Goal: Information Seeking & Learning: Learn about a topic

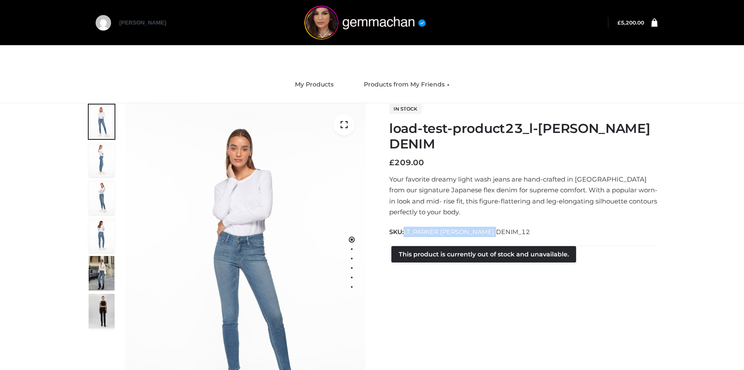
drag, startPoint x: 406, startPoint y: 232, endPoint x: 501, endPoint y: 234, distance: 94.4
click at [501, 234] on div "SKU: LT_PARKER SMITH DENIM_12" at bounding box center [523, 232] width 268 height 11
copy span "LT_PARKER SMITH DENIM_12"
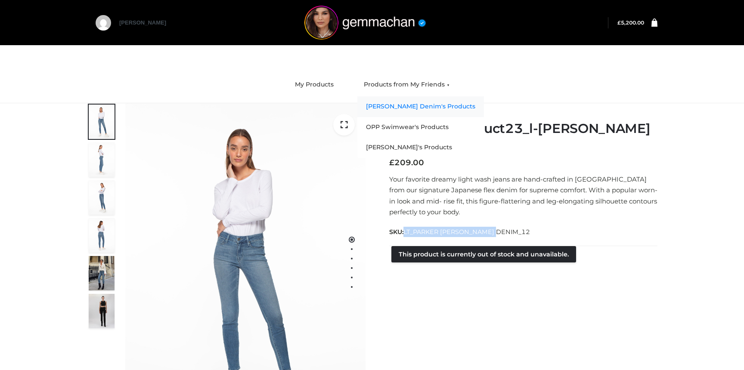
click at [381, 109] on link "[PERSON_NAME] Denim's Products" at bounding box center [421, 106] width 127 height 21
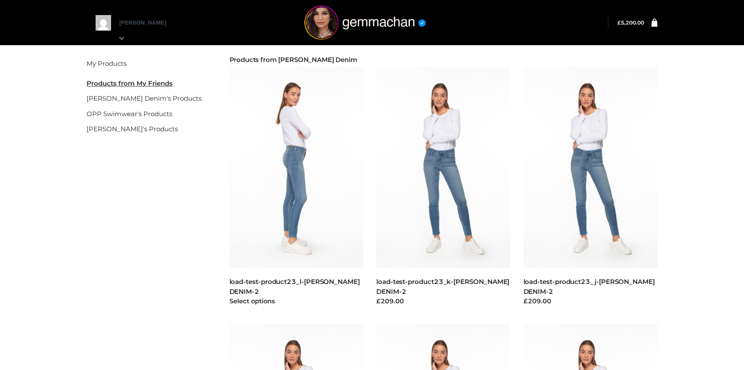
click at [298, 161] on img at bounding box center [297, 167] width 134 height 201
click at [293, 137] on img at bounding box center [297, 167] width 134 height 201
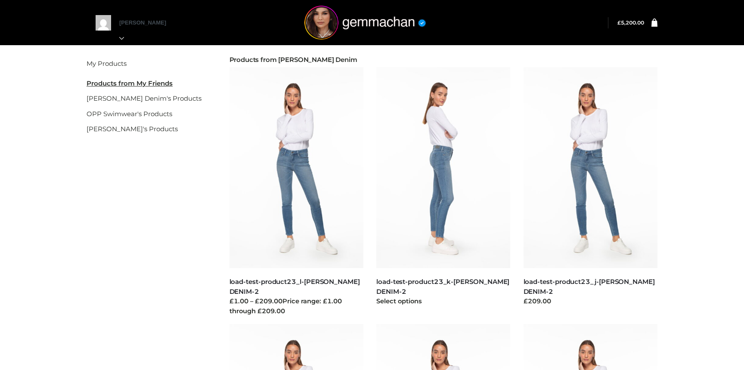
click at [418, 179] on img at bounding box center [444, 167] width 134 height 201
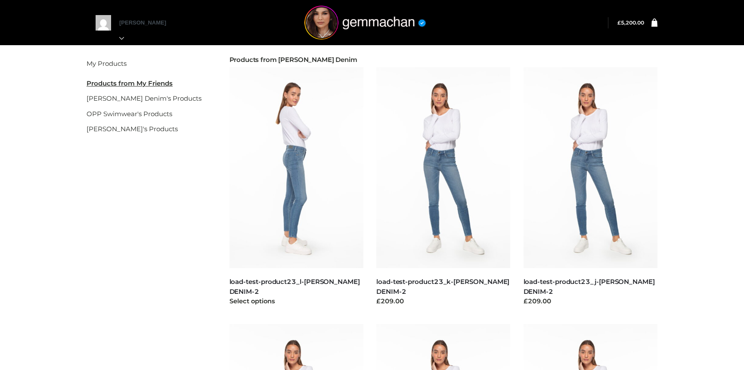
click at [279, 183] on img at bounding box center [297, 167] width 134 height 201
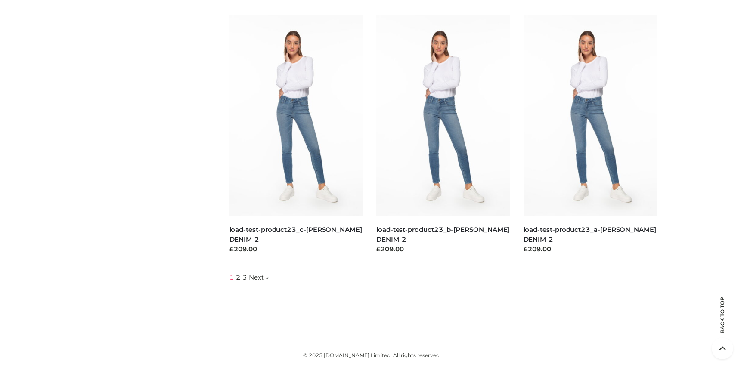
scroll to position [831, 0]
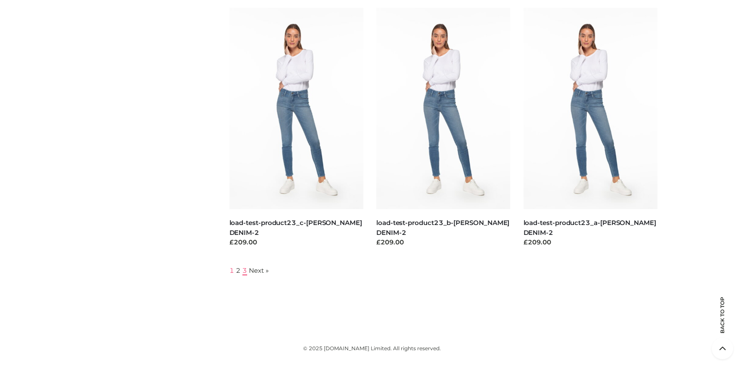
click at [245, 270] on link "3" at bounding box center [245, 271] width 5 height 8
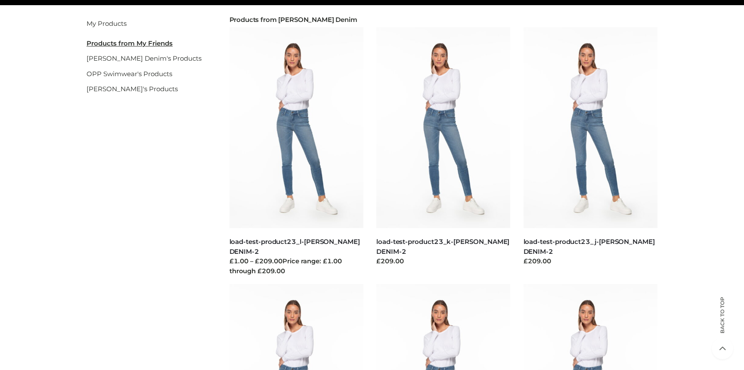
scroll to position [0, 0]
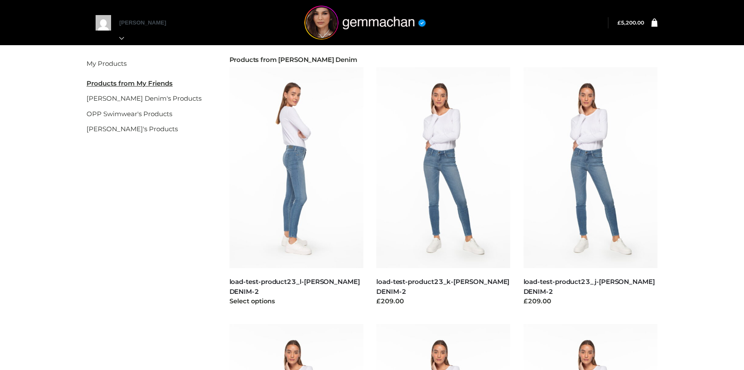
click at [292, 213] on img at bounding box center [297, 167] width 134 height 201
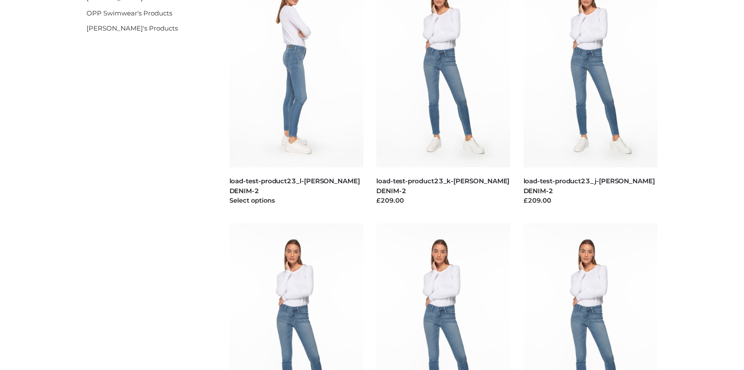
scroll to position [239, 0]
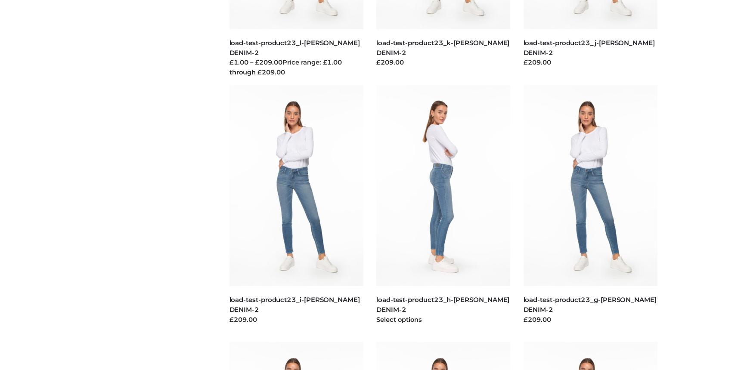
click at [443, 176] on img at bounding box center [444, 185] width 134 height 201
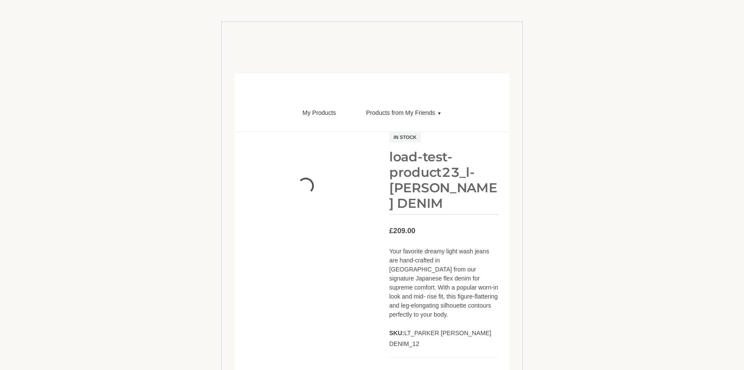
click at [227, 162] on body "Back to top Skip to content My Orders Logout" at bounding box center [372, 207] width 302 height 370
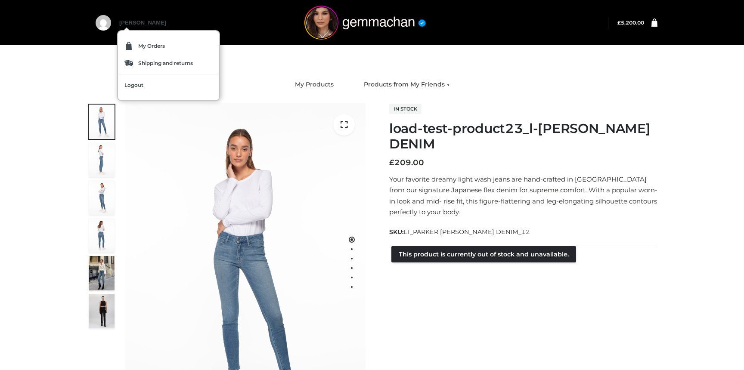
scroll to position [0, 0]
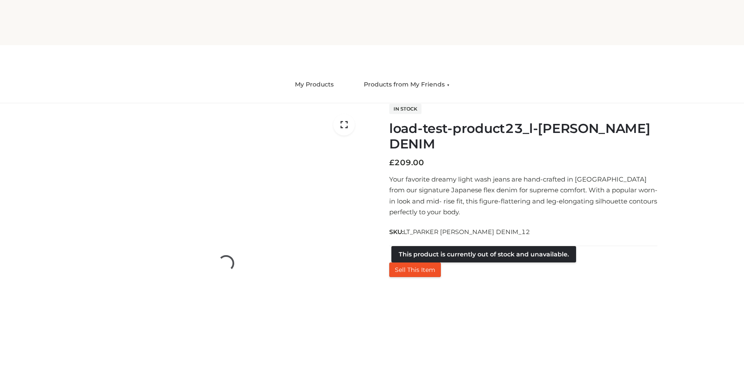
scroll to position [0, 0]
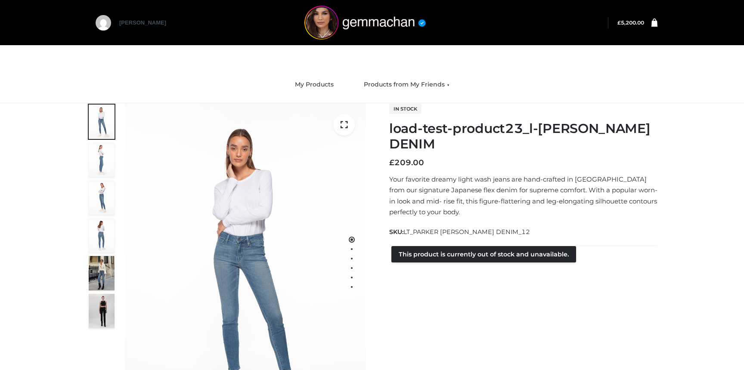
scroll to position [0, 0]
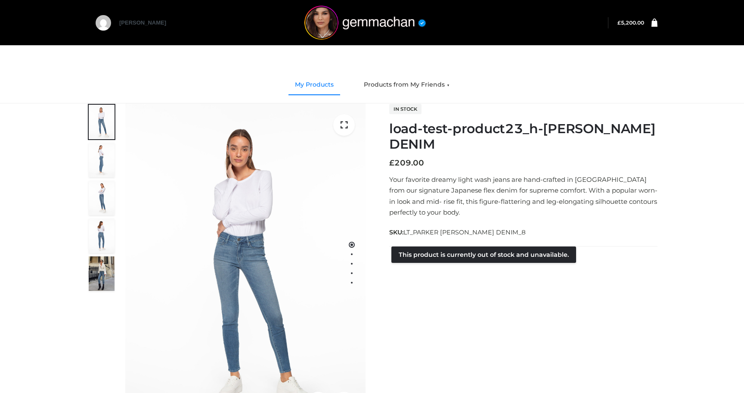
click at [307, 84] on link "My Products" at bounding box center [315, 84] width 52 height 19
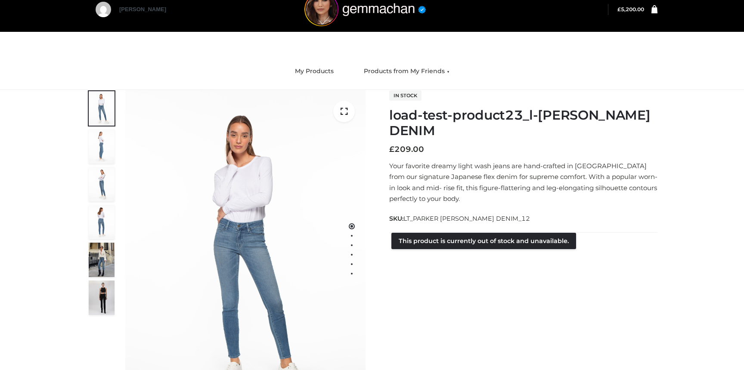
scroll to position [8, 0]
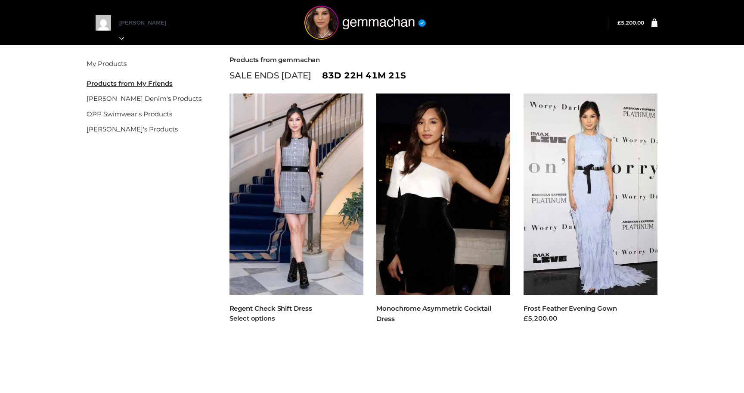
click at [312, 166] on img at bounding box center [297, 193] width 134 height 201
click at [189, 194] on div "Customer matched zone "Countries we ship to" Filter My Products Products from M…" at bounding box center [372, 212] width 593 height 338
click at [284, 240] on img at bounding box center [297, 193] width 134 height 201
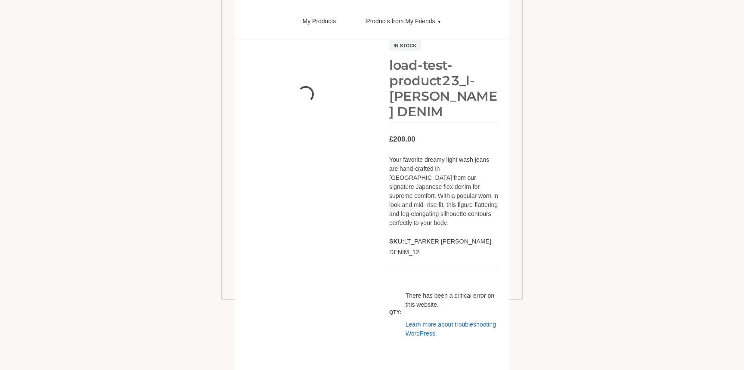
scroll to position [109, 0]
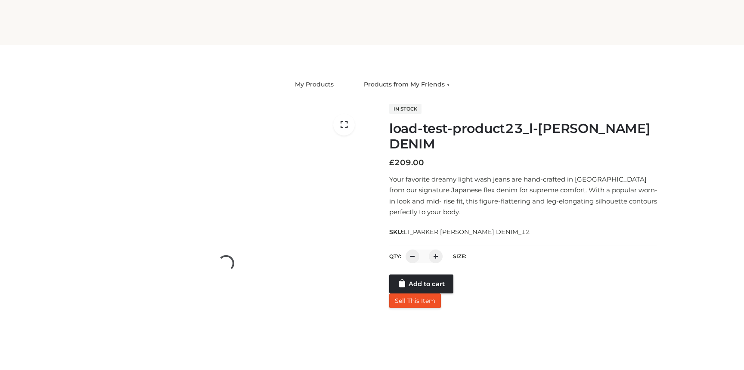
scroll to position [109, 0]
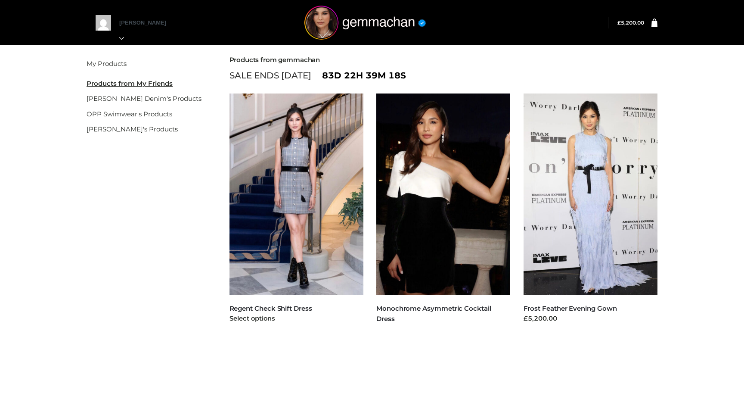
click at [287, 163] on img at bounding box center [297, 193] width 134 height 201
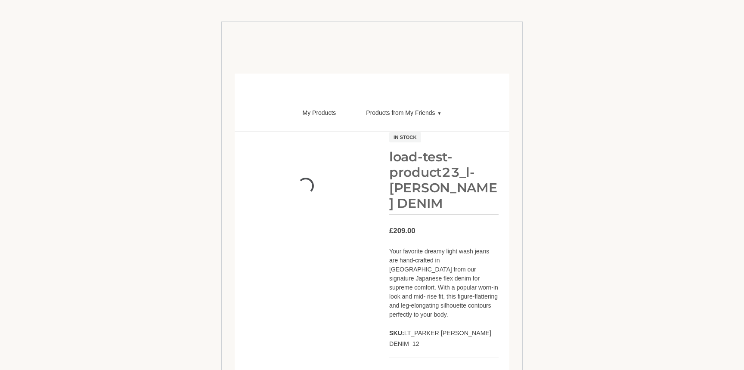
scroll to position [109, 0]
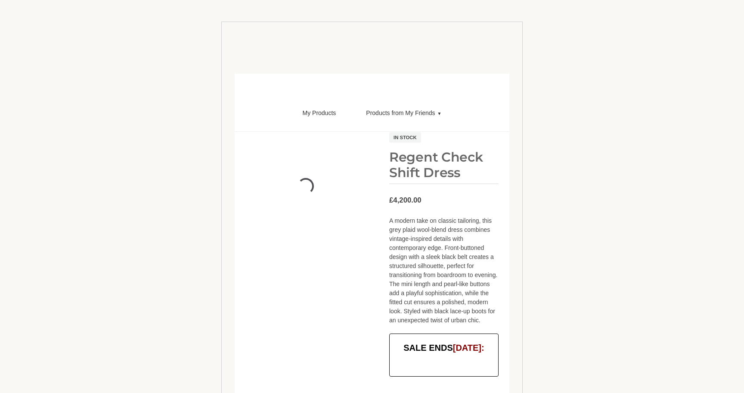
scroll to position [28, 0]
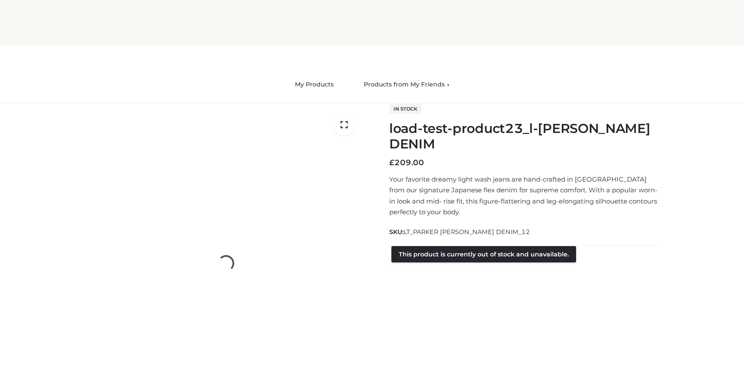
scroll to position [109, 0]
